Goal: Task Accomplishment & Management: Complete application form

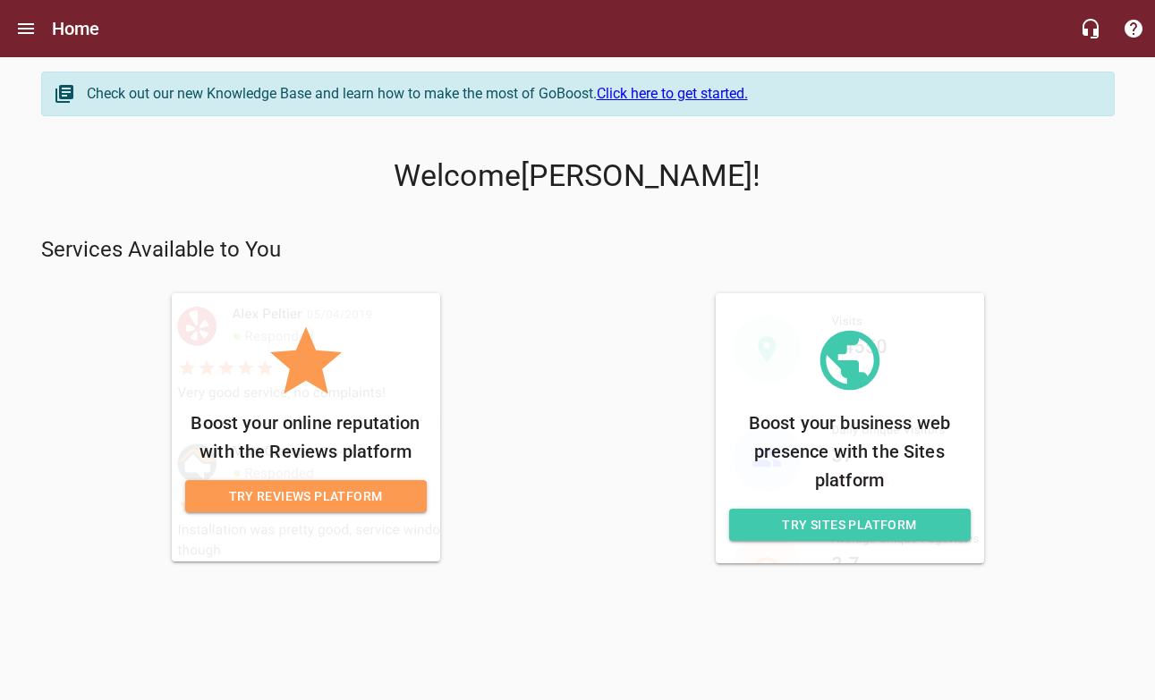
click at [341, 500] on span "Try Reviews Platform" at bounding box center [305, 497] width 213 height 22
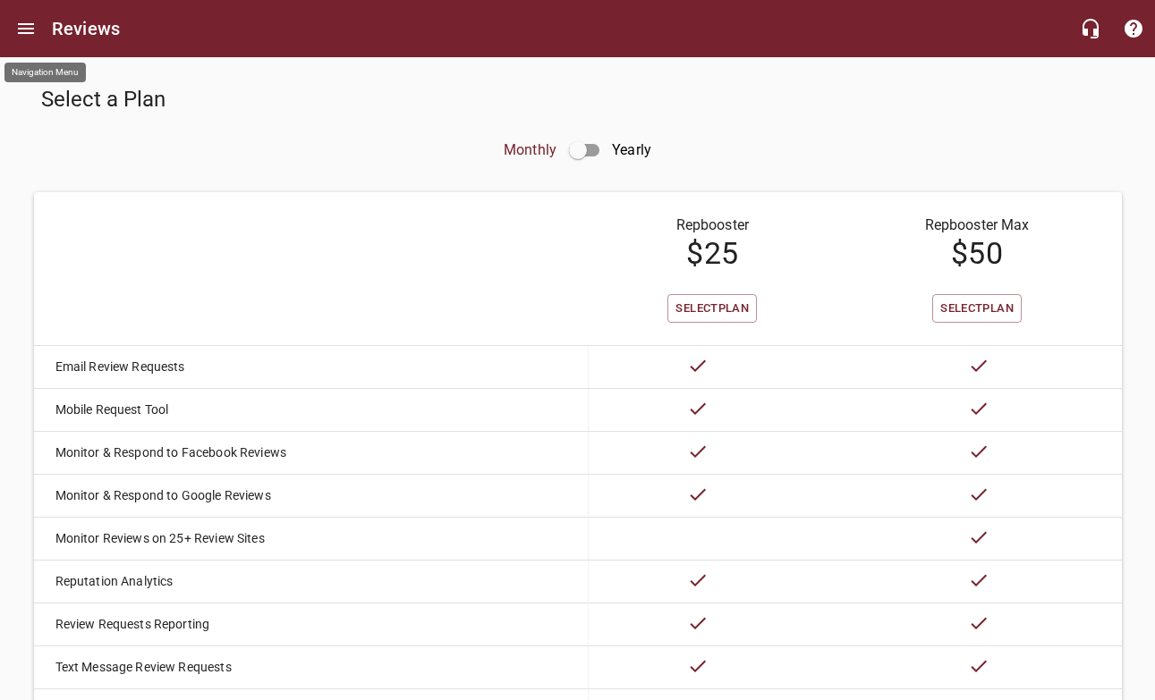
click at [28, 30] on icon "Open drawer" at bounding box center [26, 28] width 16 height 11
